Goal: Task Accomplishment & Management: Manage account settings

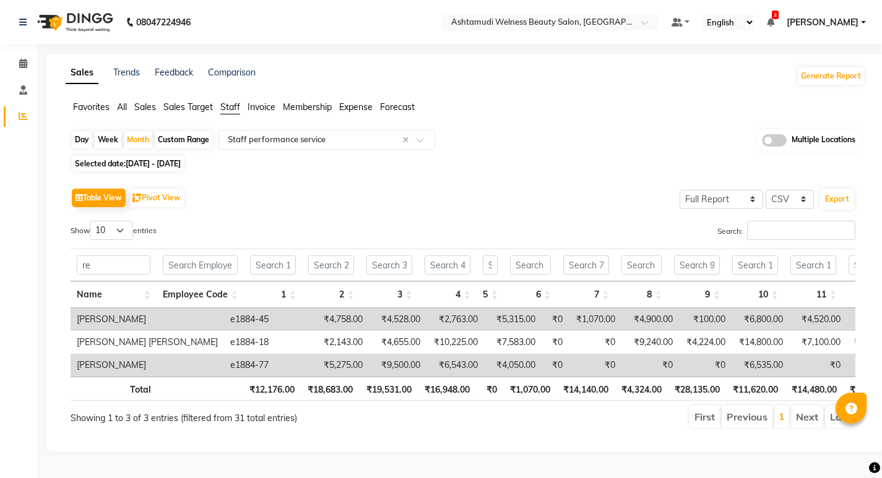
select select "full_report"
select select "csv"
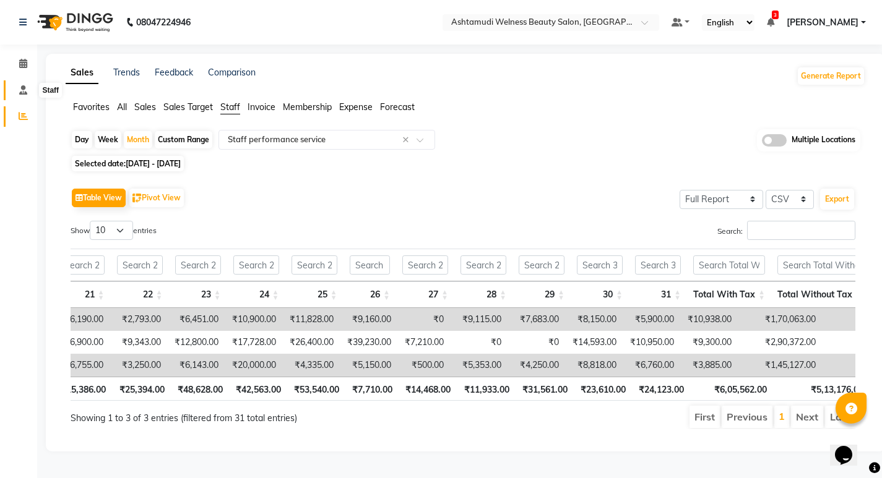
click at [25, 85] on icon at bounding box center [23, 89] width 8 height 9
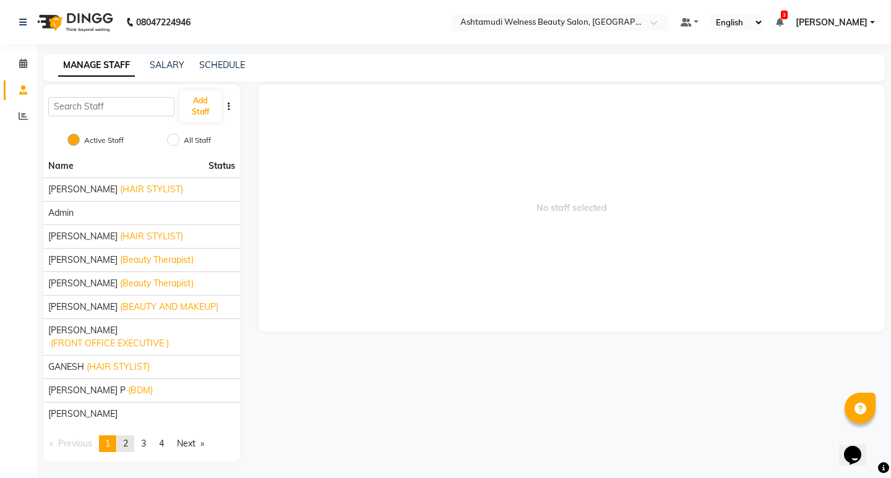
click at [125, 436] on link "page 2" at bounding box center [125, 444] width 17 height 17
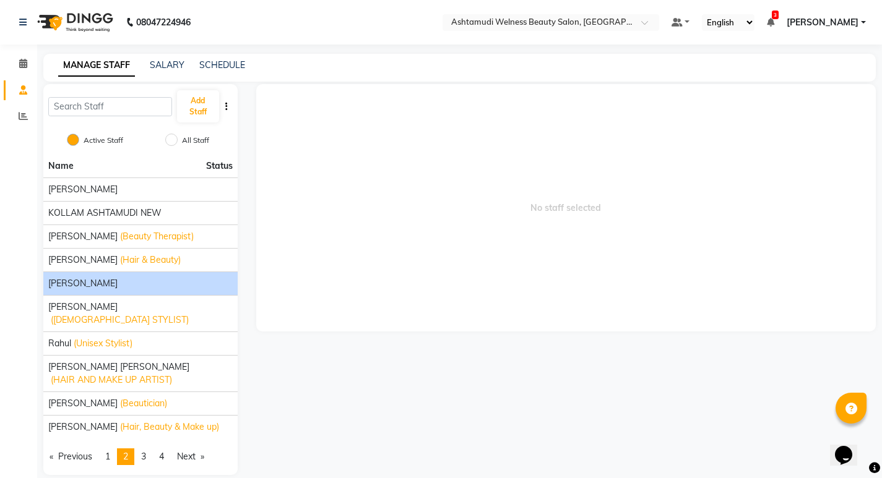
click at [100, 284] on span "[PERSON_NAME]" at bounding box center [82, 283] width 69 height 13
click at [120, 263] on span "(Hair & Beauty)" at bounding box center [150, 260] width 61 height 13
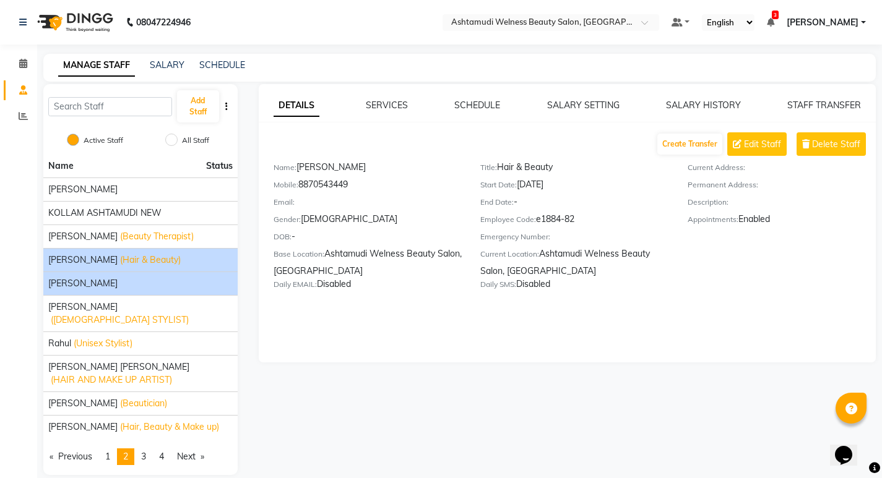
click at [124, 281] on div "[PERSON_NAME]" at bounding box center [140, 283] width 184 height 13
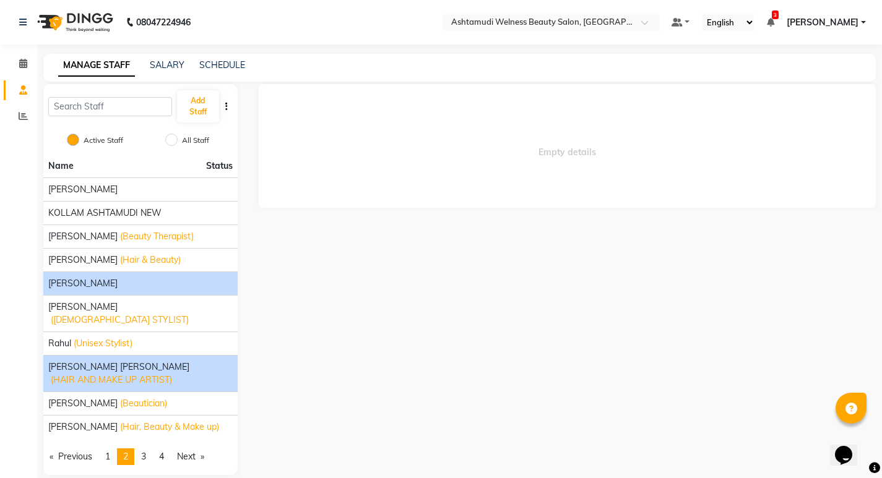
click at [96, 361] on span "[PERSON_NAME] [PERSON_NAME]" at bounding box center [118, 367] width 141 height 13
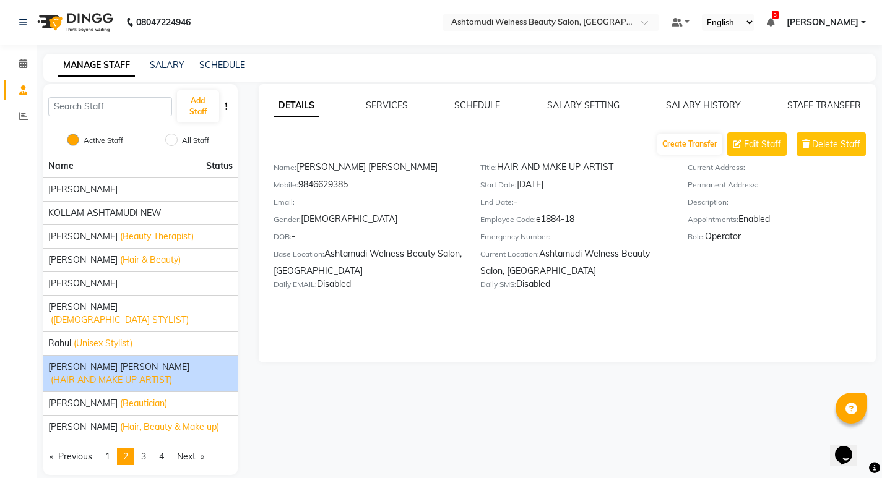
click at [193, 142] on label "All Staff" at bounding box center [195, 140] width 27 height 11
click at [178, 142] on input "All Staff" at bounding box center [171, 140] width 12 height 12
radio input "true"
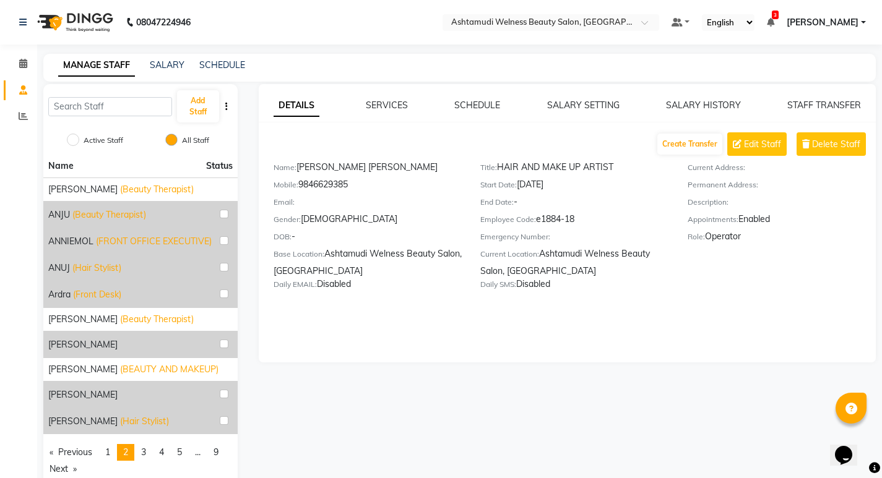
click at [102, 141] on label "Active Staff" at bounding box center [104, 140] width 40 height 11
click at [79, 141] on input "Active Staff" at bounding box center [73, 140] width 12 height 12
radio input "true"
radio input "false"
